Goal: Task Accomplishment & Management: Complete application form

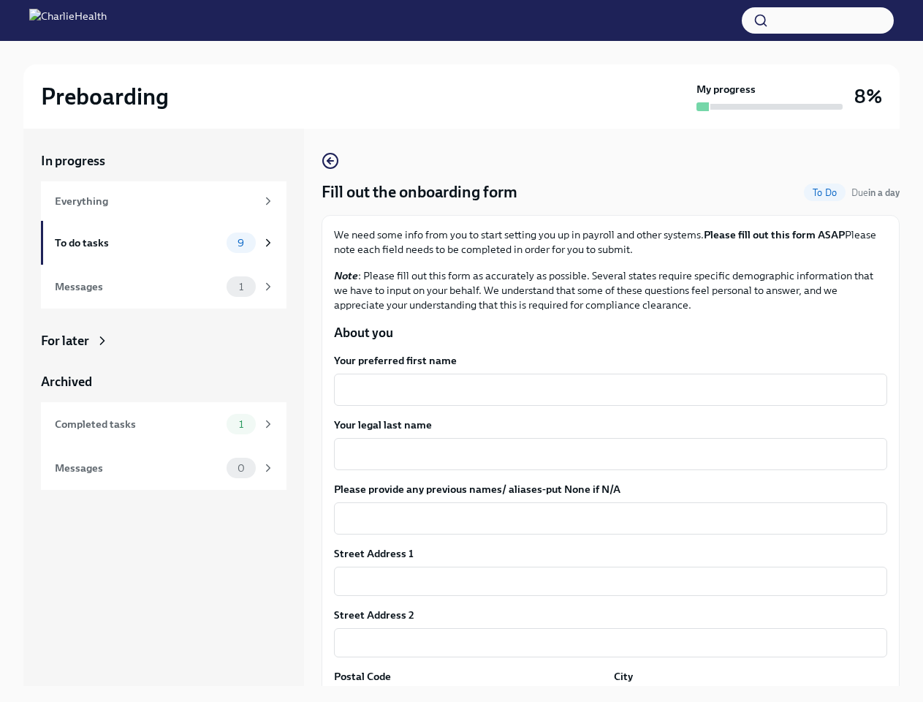
click at [818, 20] on button "button" at bounding box center [818, 20] width 152 height 26
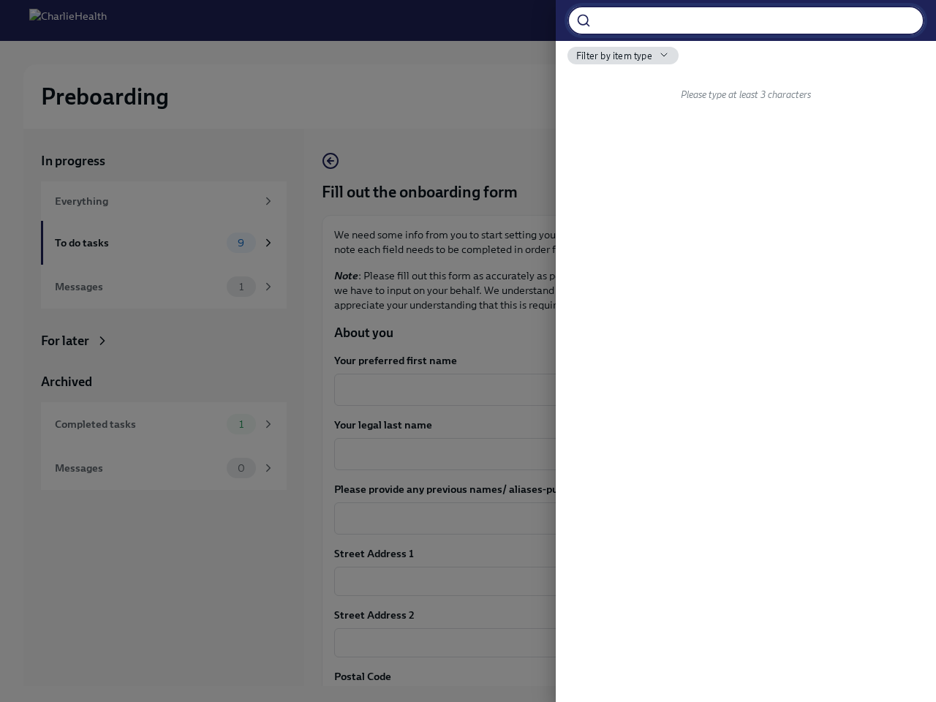
click at [605, 390] on div at bounding box center [468, 351] width 936 height 702
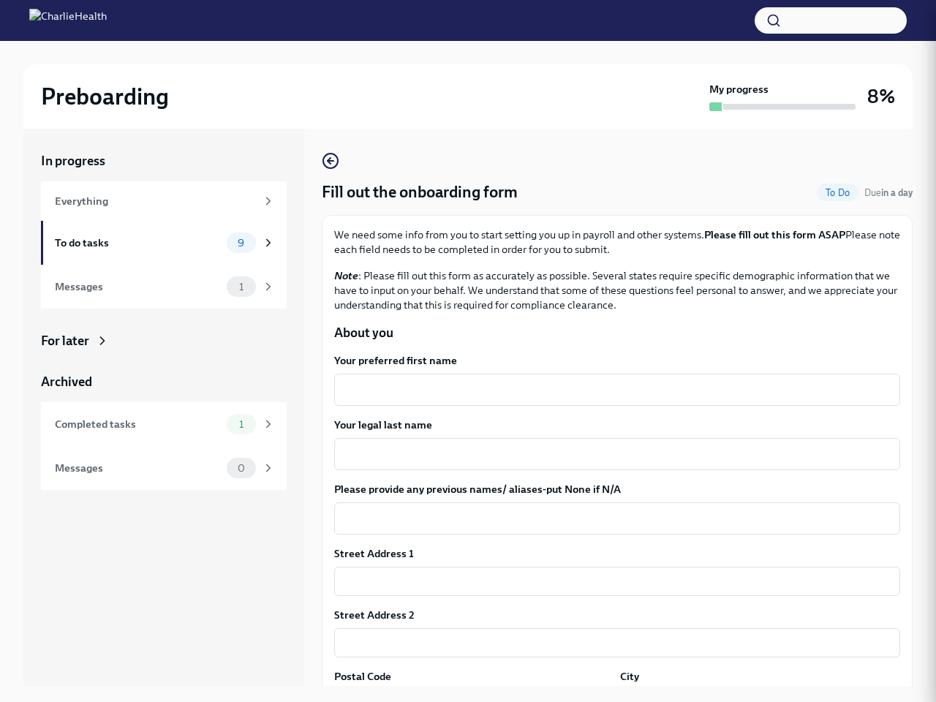
click at [605, 454] on textarea "Your legal last name" at bounding box center [617, 454] width 548 height 18
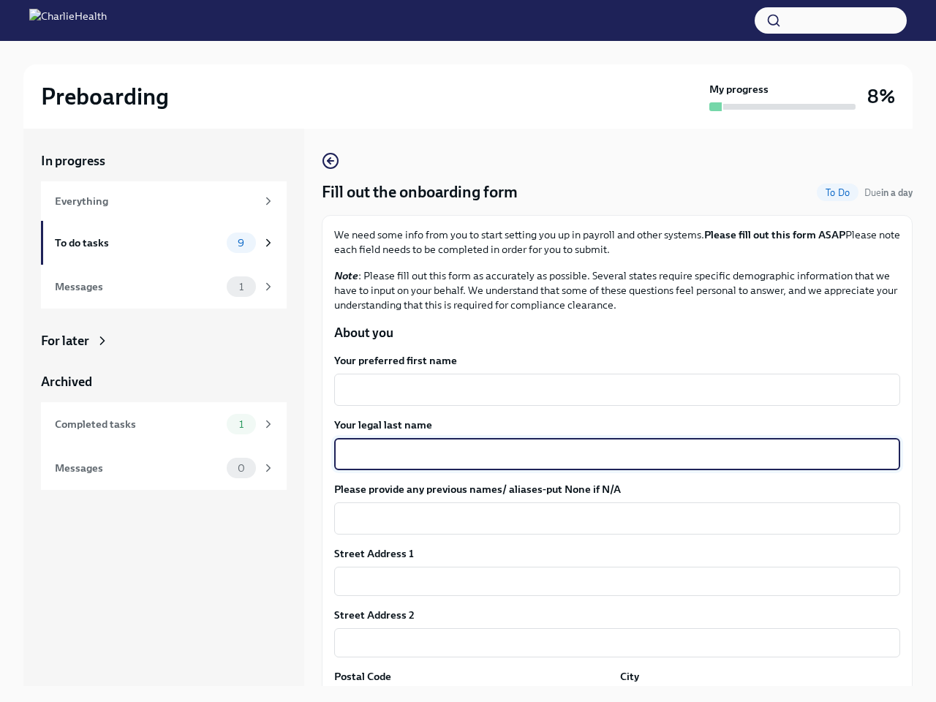
click at [605, 518] on textarea "Please provide any previous names/ aliases-put None if N/A" at bounding box center [617, 519] width 548 height 18
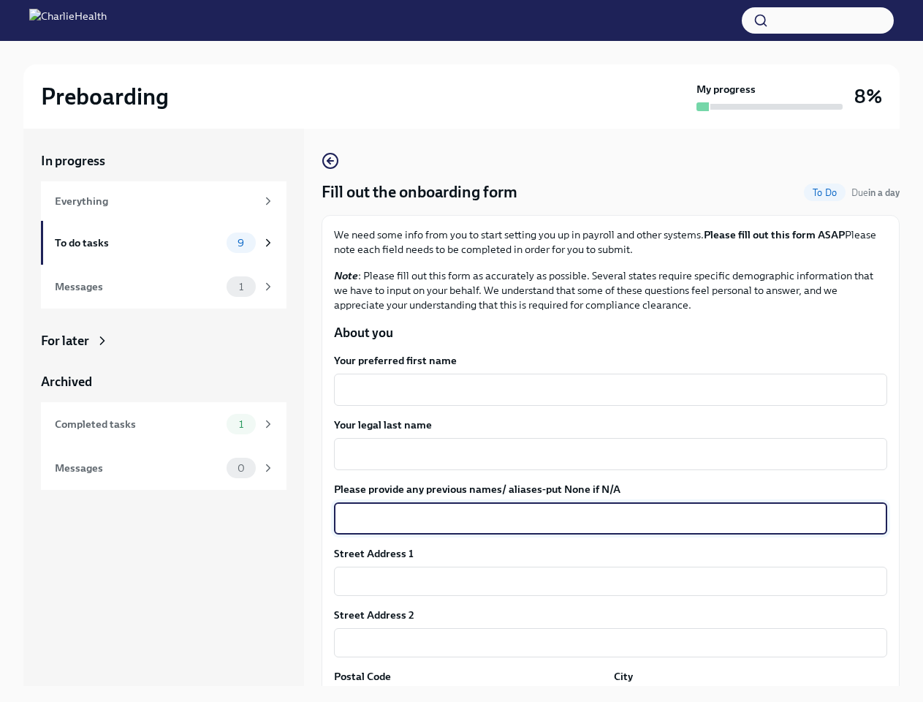
click at [605, 581] on input "text" at bounding box center [610, 581] width 553 height 29
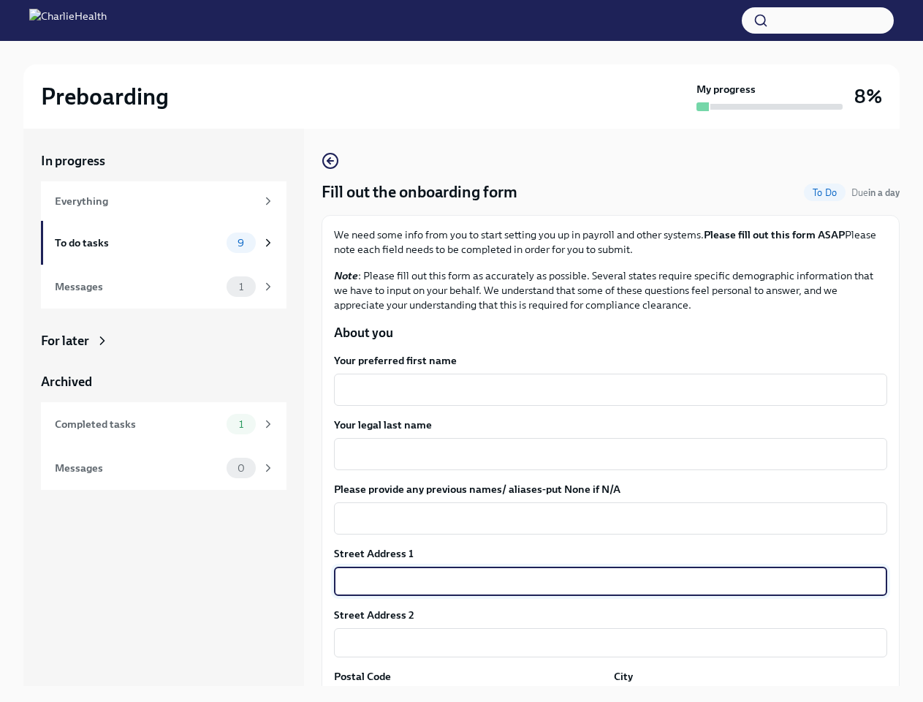
click at [605, 643] on input "text" at bounding box center [610, 642] width 553 height 29
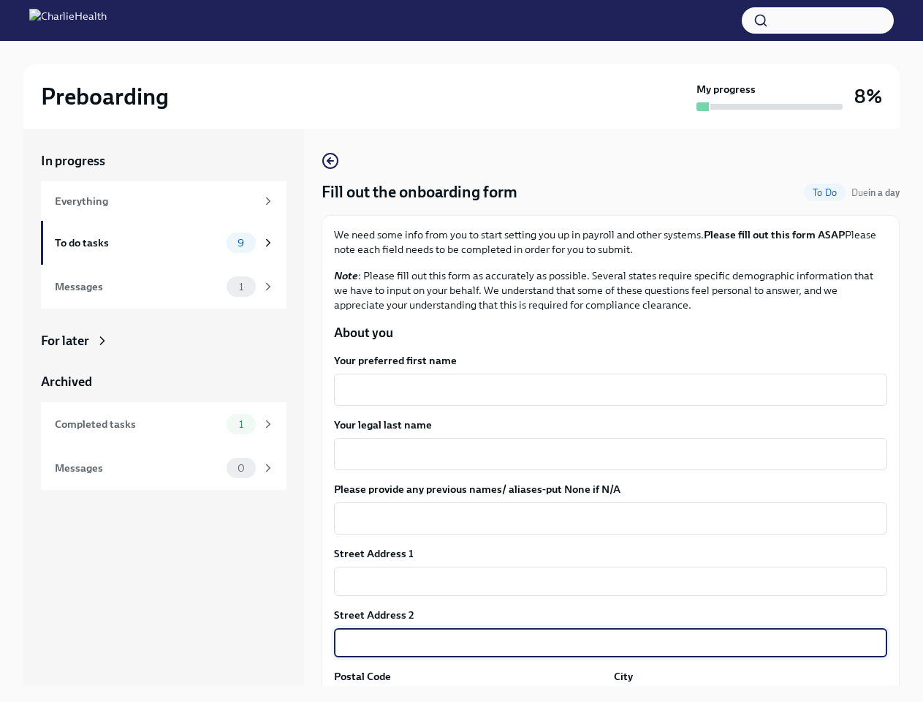
click at [468, 695] on div "In progress Everything To do tasks 9 Messages 1 For later Archived Completed ta…" at bounding box center [461, 419] width 877 height 581
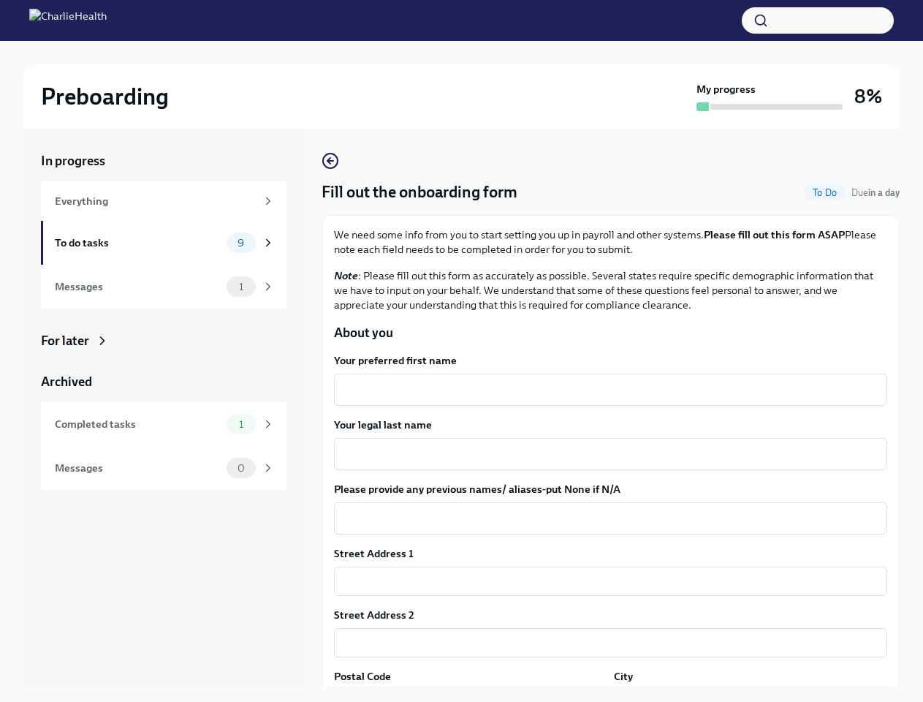
click at [741, 695] on div "In progress Everything To do tasks 9 Messages 1 For later Archived Completed ta…" at bounding box center [461, 419] width 877 height 581
